Goal: Find specific page/section: Find specific page/section

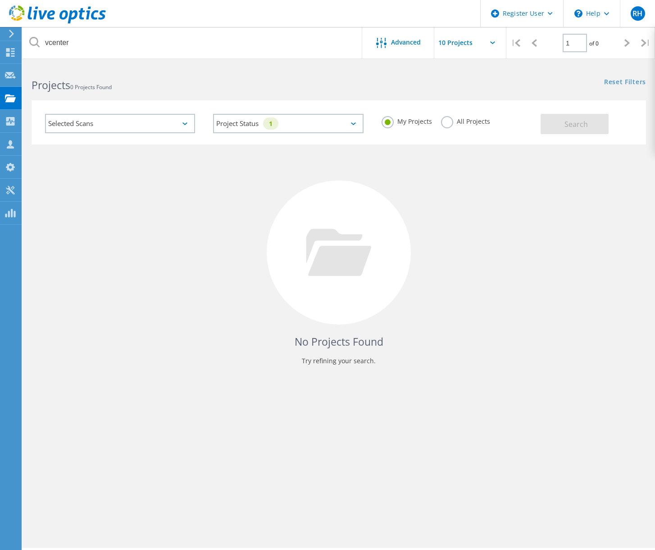
click at [446, 121] on label "All Projects" at bounding box center [465, 120] width 49 height 9
click at [0, 0] on input "All Projects" at bounding box center [0, 0] width 0 height 0
click at [554, 120] on button "Search" at bounding box center [574, 124] width 68 height 20
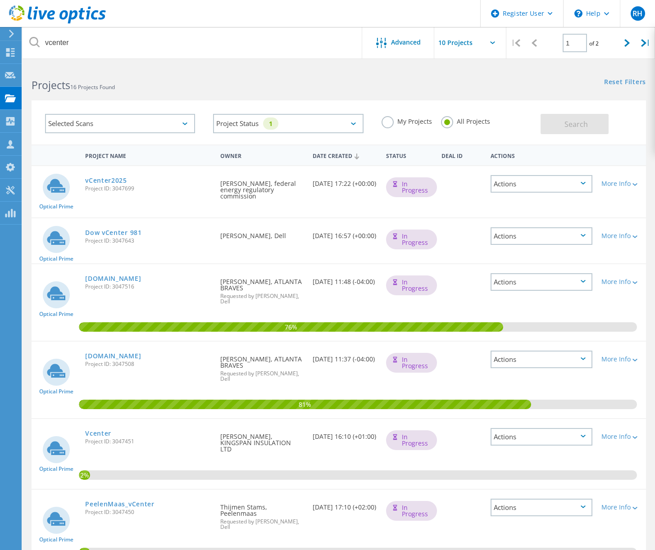
click at [586, 181] on div "Actions" at bounding box center [541, 184] width 102 height 18
click at [482, 91] on div "Selected Scans Project Status 1 In Progress Complete Published Anonymous Archiv…" at bounding box center [339, 116] width 632 height 55
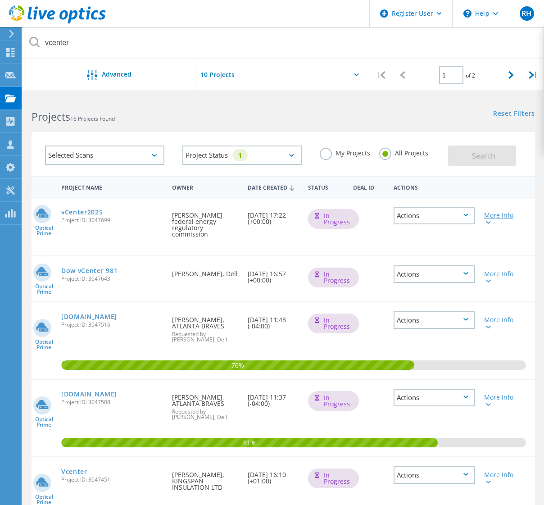
click at [489, 222] on icon at bounding box center [488, 222] width 5 height 3
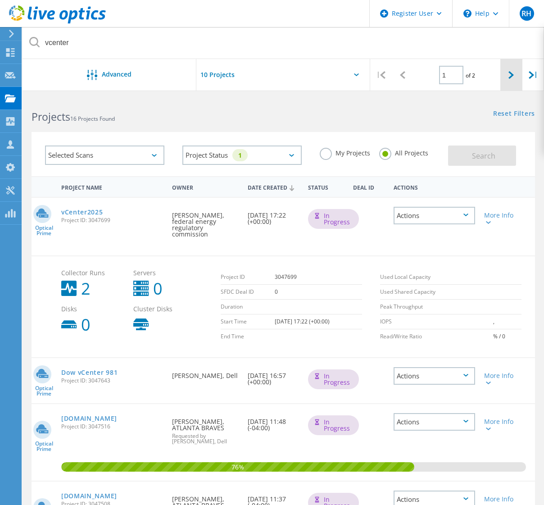
click at [511, 77] on icon at bounding box center [510, 75] width 5 height 8
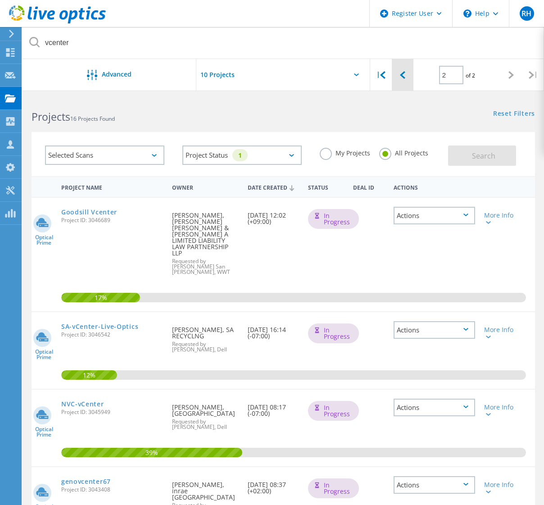
click at [406, 74] on div at bounding box center [403, 75] width 22 height 32
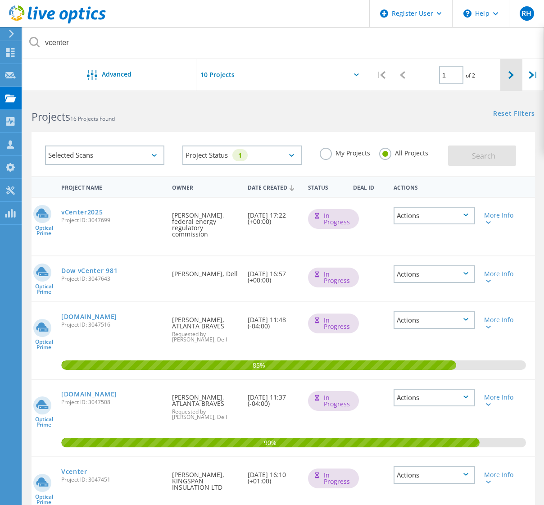
click at [512, 75] on icon at bounding box center [510, 75] width 5 height 8
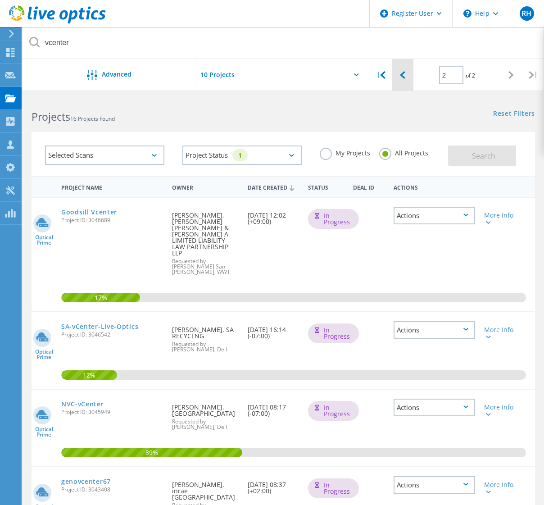
click at [405, 77] on icon at bounding box center [402, 75] width 5 height 8
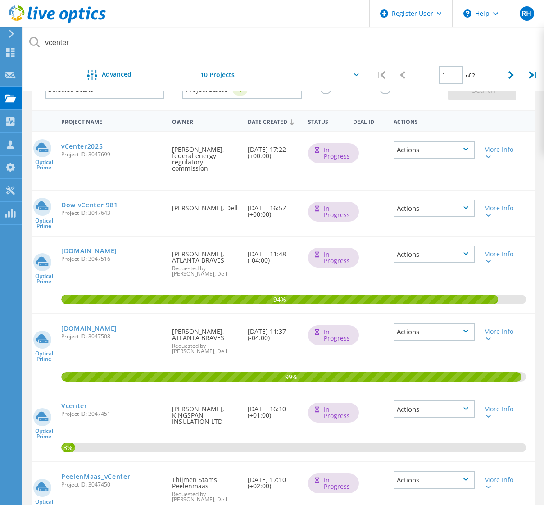
scroll to position [9, 0]
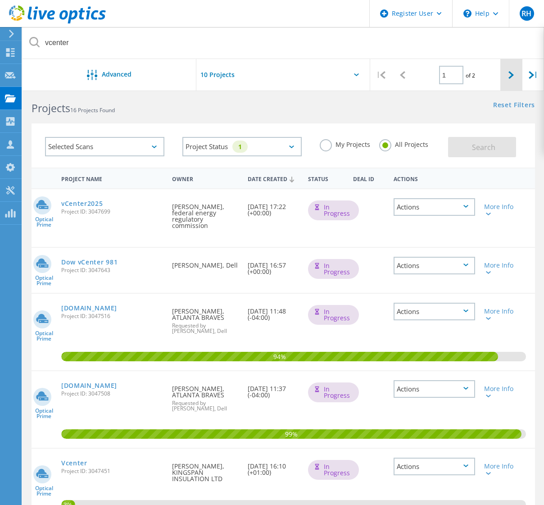
click at [512, 75] on icon at bounding box center [510, 75] width 5 height 8
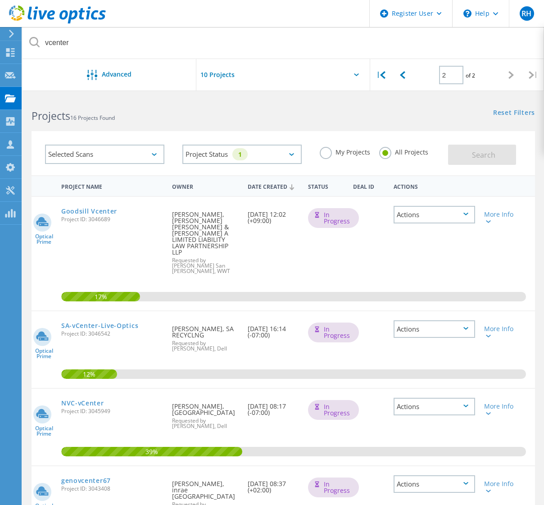
scroll to position [0, 0]
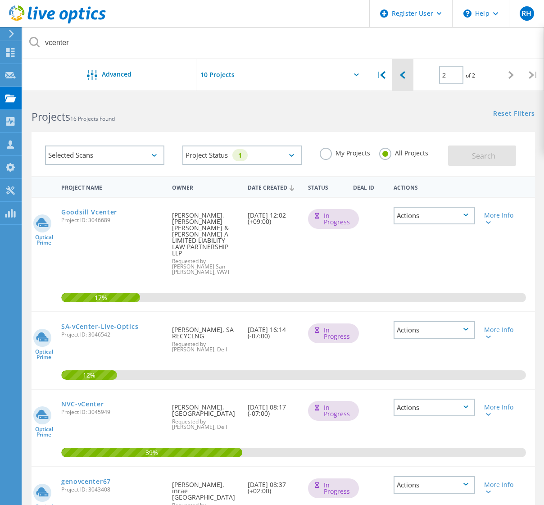
click at [406, 72] on div at bounding box center [403, 75] width 22 height 32
type input "1"
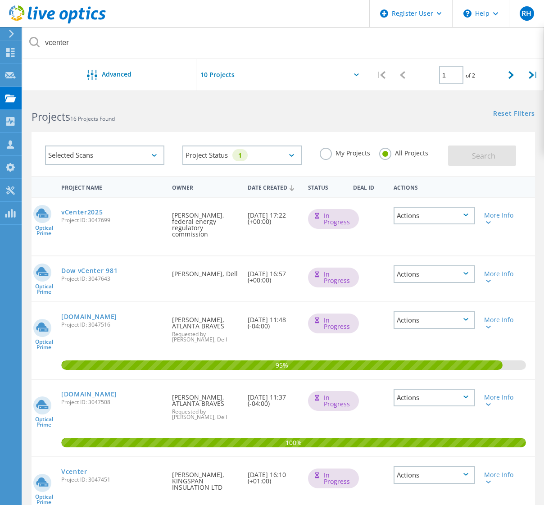
drag, startPoint x: 269, startPoint y: 188, endPoint x: 314, endPoint y: 169, distance: 48.4
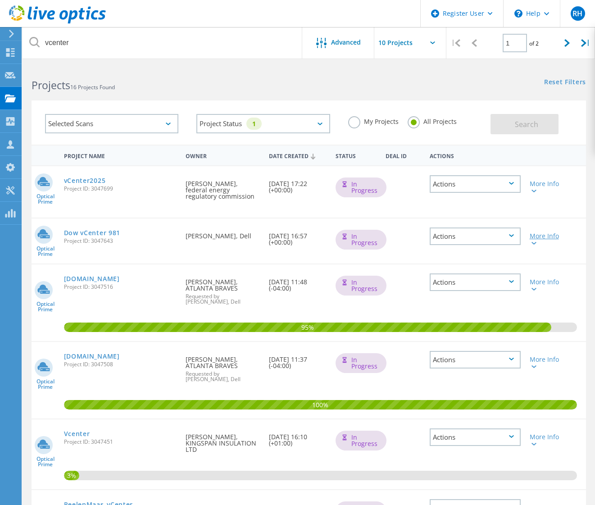
click at [546, 234] on div "More Info" at bounding box center [547, 239] width 35 height 13
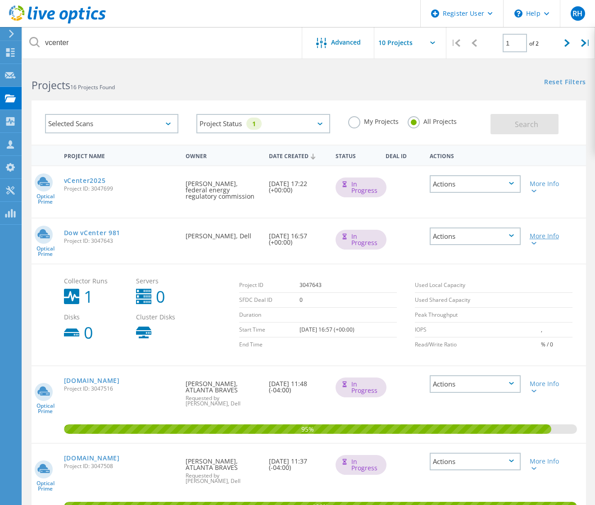
click at [546, 234] on div "More Info" at bounding box center [547, 239] width 35 height 13
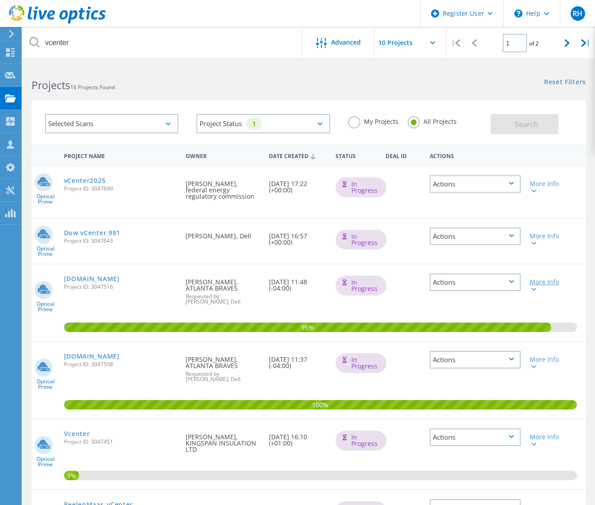
click at [543, 283] on div "More Info" at bounding box center [547, 285] width 35 height 13
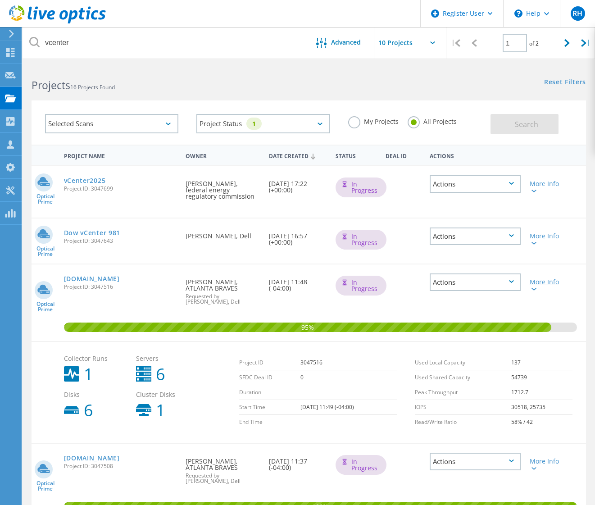
click at [543, 283] on div "More Info" at bounding box center [547, 285] width 35 height 13
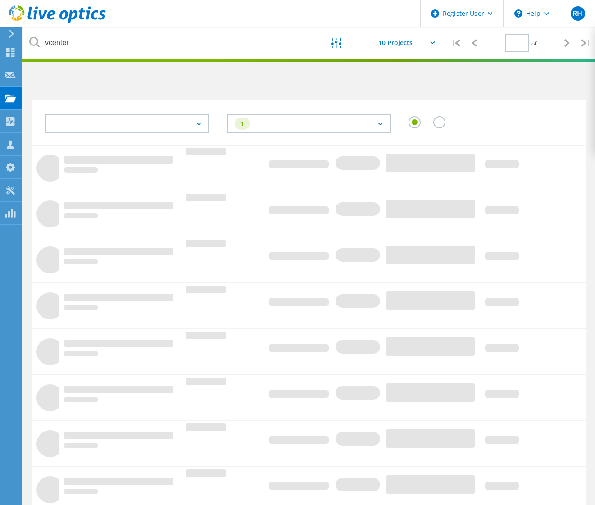
type input "1"
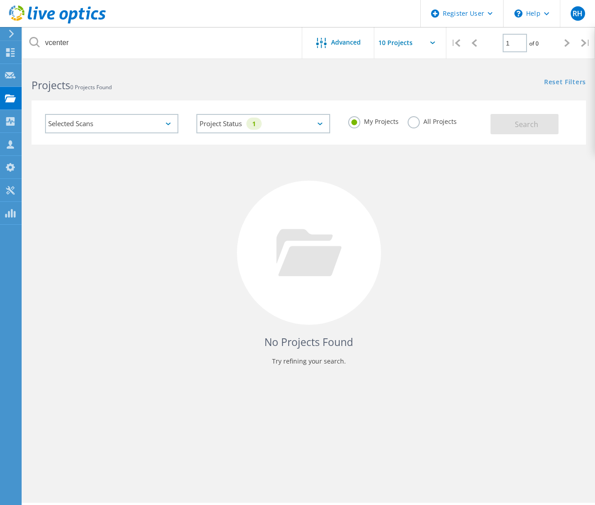
click at [419, 122] on label "All Projects" at bounding box center [432, 120] width 49 height 9
click at [0, 0] on input "All Projects" at bounding box center [0, 0] width 0 height 0
click at [512, 116] on button "Search" at bounding box center [524, 124] width 68 height 20
